Goal: Find specific page/section: Find specific page/section

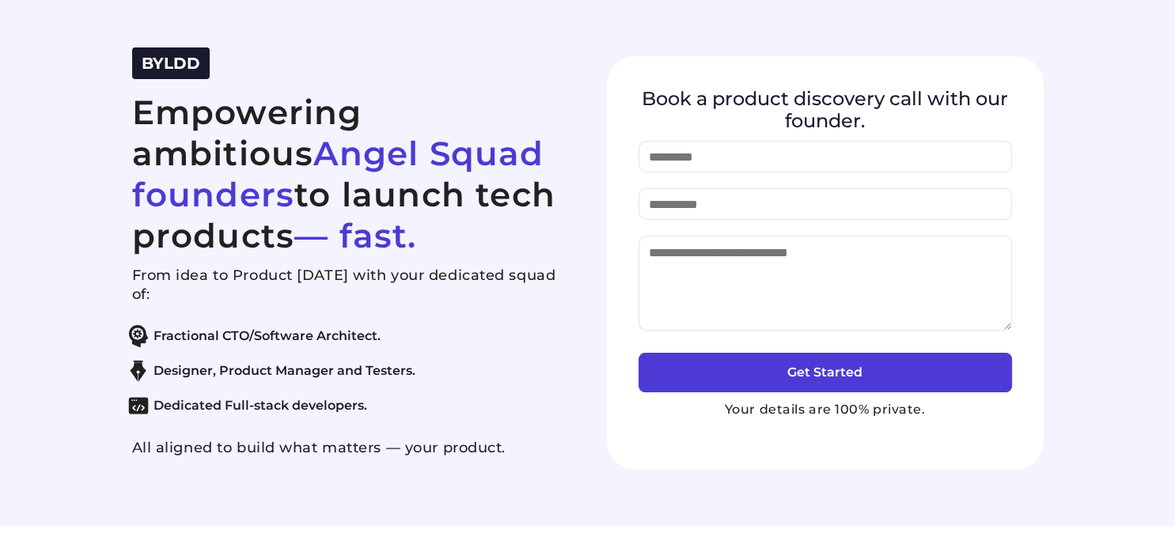
click at [92, 80] on section "BYLDD Empowering ambitious Angel Squad founders to launch tech products — fast.…" at bounding box center [587, 263] width 1175 height 526
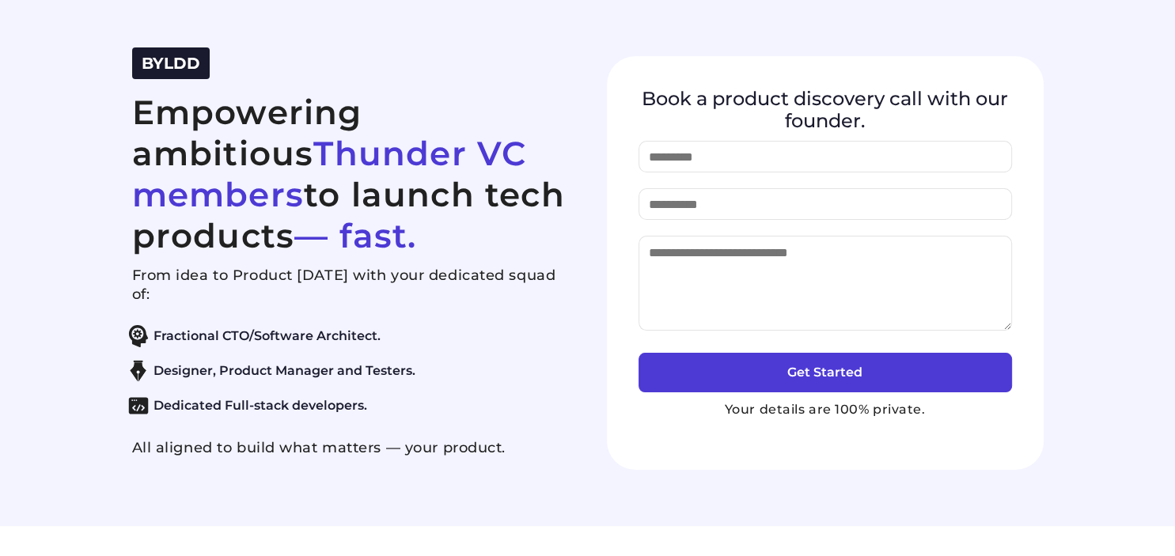
click at [234, 133] on span "Thunder VC members" at bounding box center [329, 174] width 395 height 82
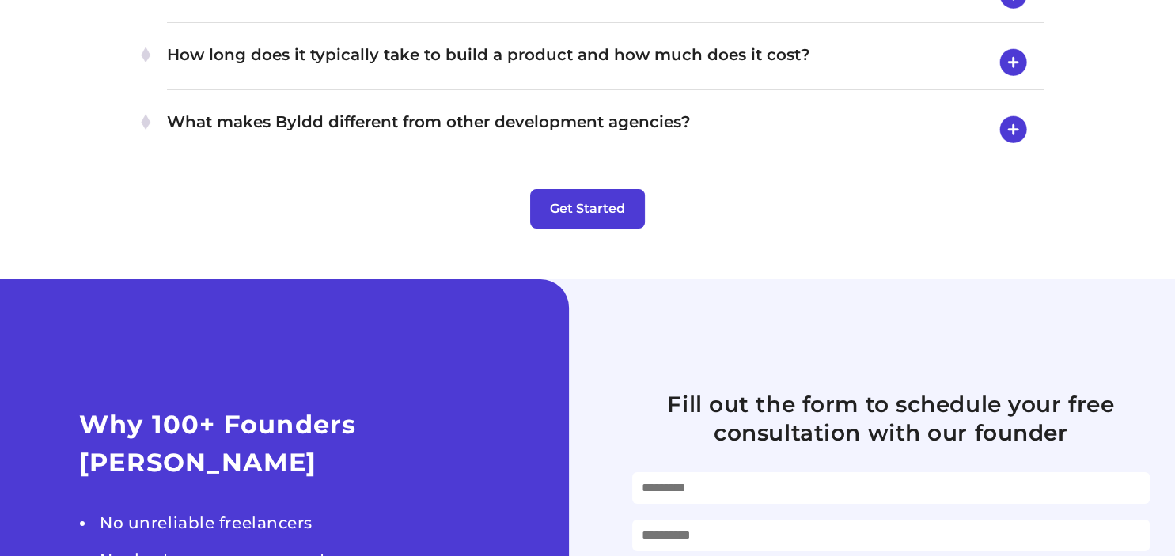
scroll to position [5683, 0]
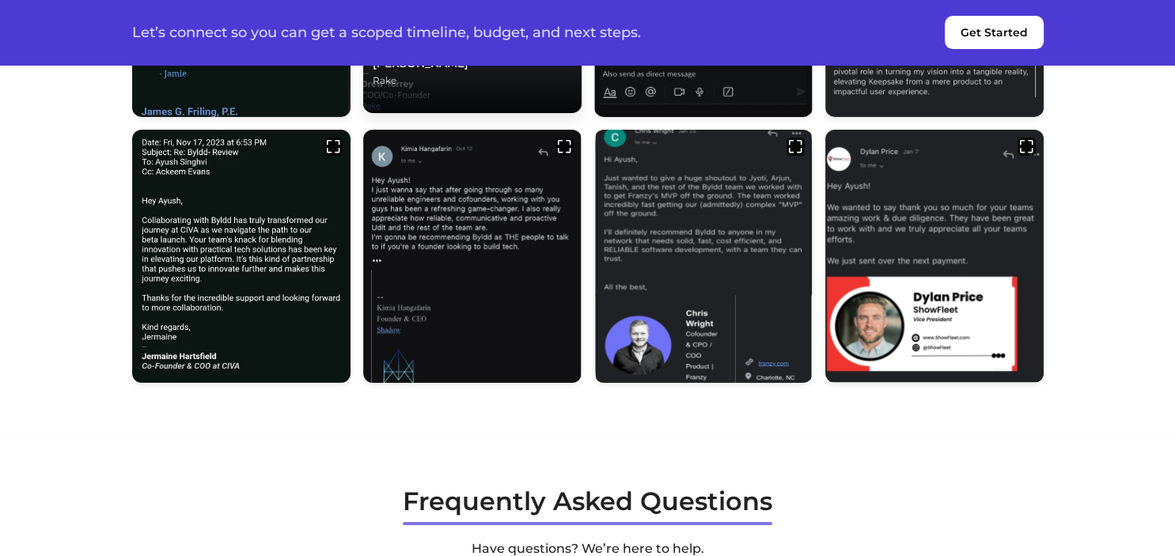
scroll to position [5381, 0]
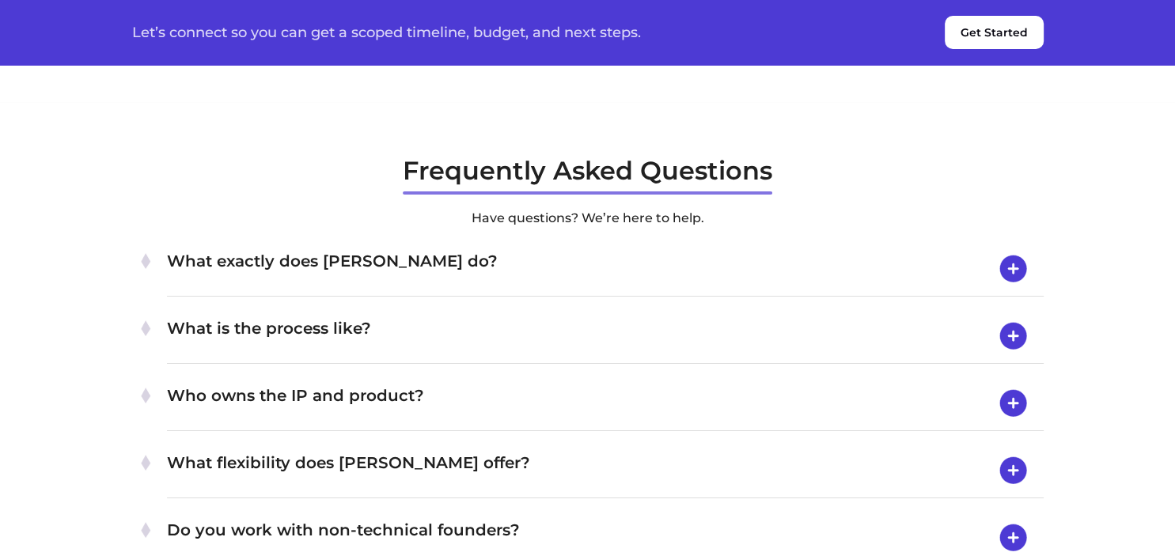
click at [977, 39] on button "Get Started" at bounding box center [994, 32] width 99 height 33
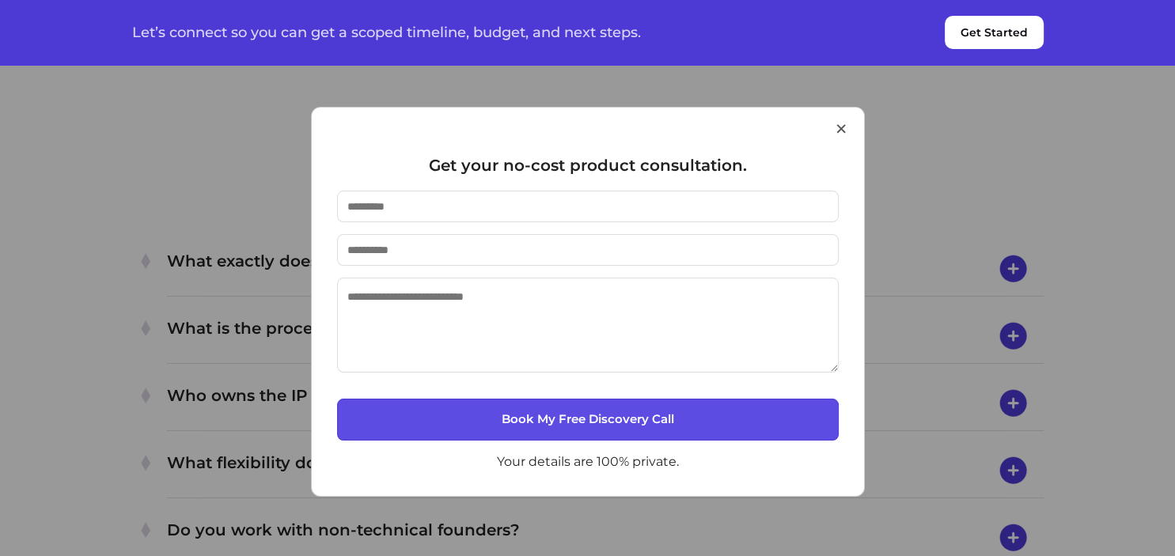
click at [842, 137] on button "×" at bounding box center [841, 128] width 14 height 40
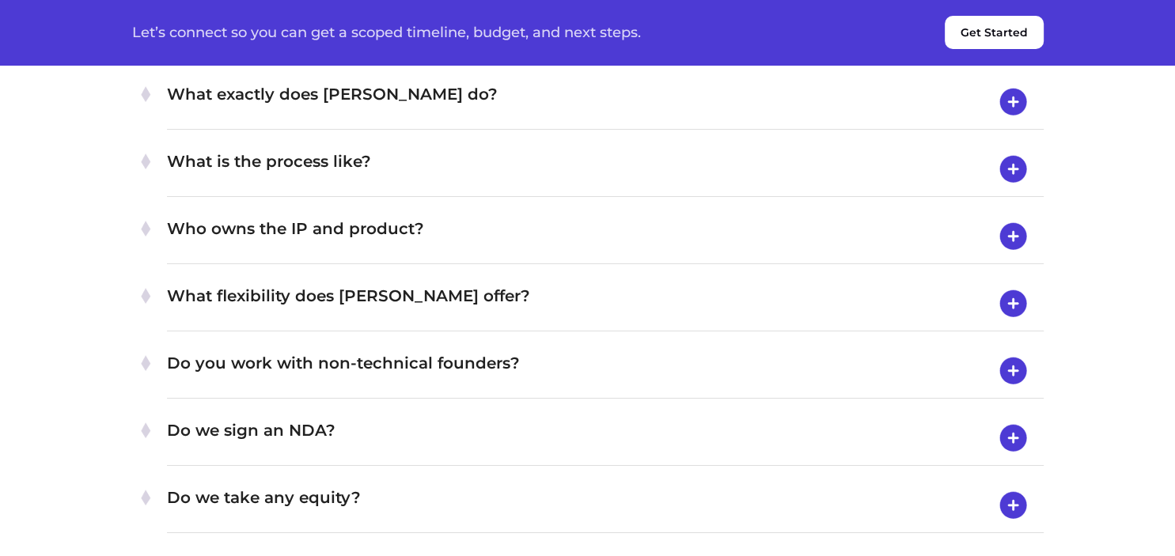
scroll to position [4249, 0]
